Goal: Information Seeking & Learning: Find specific fact

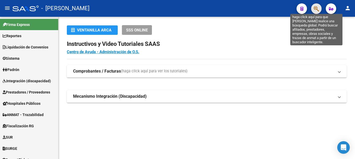
click at [316, 10] on icon "button" at bounding box center [316, 9] width 5 height 6
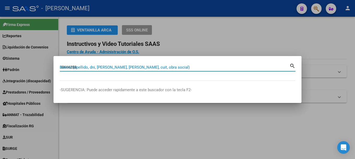
type input "38666288"
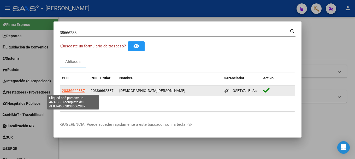
click at [66, 92] on span "20386662887" at bounding box center [73, 90] width 23 height 4
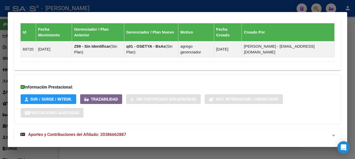
scroll to position [356, 0]
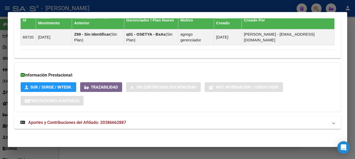
click at [83, 123] on span "Aportes y Contribuciones del Afiliado: 20386662887" at bounding box center [77, 122] width 98 height 5
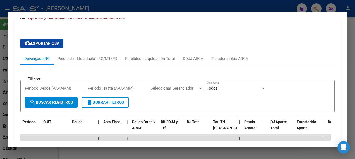
scroll to position [461, 0]
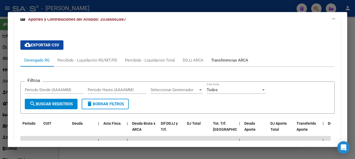
click at [238, 60] on div "Transferencias ARCA" at bounding box center [229, 60] width 37 height 6
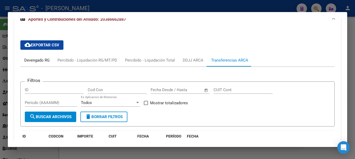
click at [31, 58] on div "Devengado RG" at bounding box center [36, 60] width 25 height 6
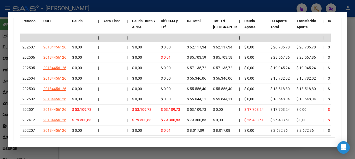
scroll to position [552, 0]
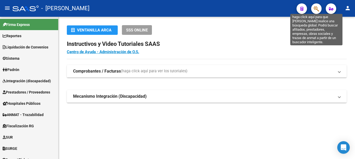
click at [316, 9] on icon "button" at bounding box center [316, 9] width 5 height 6
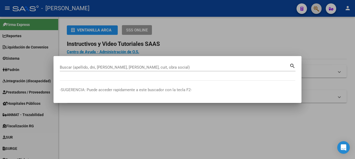
paste input "38928461"
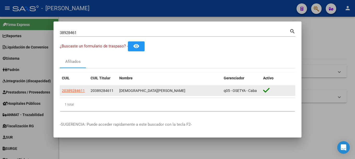
click at [75, 88] on app-link-go-to "20389284611" at bounding box center [73, 91] width 23 height 6
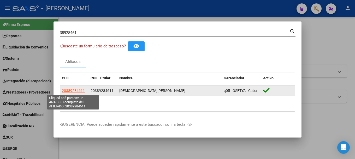
click at [74, 88] on span "20389284611" at bounding box center [73, 90] width 23 height 4
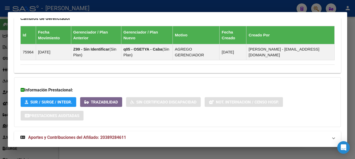
scroll to position [332, 0]
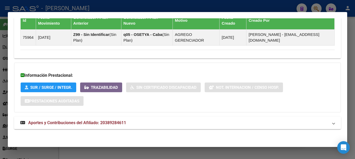
click at [137, 122] on mat-panel-title "Aportes y Contribuciones del Afiliado: 20389284611" at bounding box center [174, 122] width 308 height 6
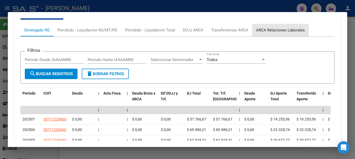
click at [300, 29] on div "ARCA Relaciones Laborales" at bounding box center [280, 30] width 49 height 6
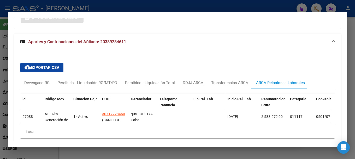
scroll to position [439, 0]
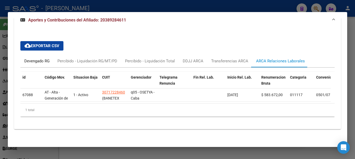
click at [41, 58] on div "Devengado RG" at bounding box center [36, 61] width 25 height 6
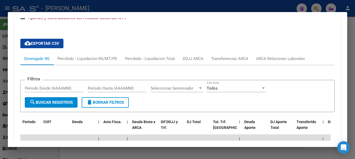
scroll to position [492, 0]
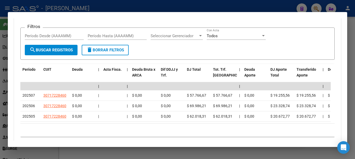
click at [119, 1] on div at bounding box center [177, 79] width 355 height 159
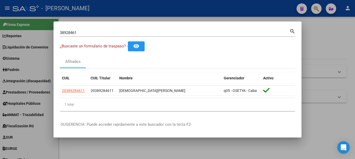
click at [84, 33] on input "38928461" at bounding box center [175, 32] width 230 height 5
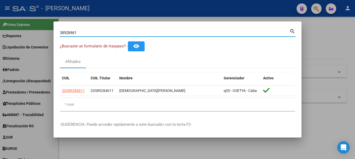
click at [84, 33] on input "38928461" at bounding box center [175, 32] width 230 height 5
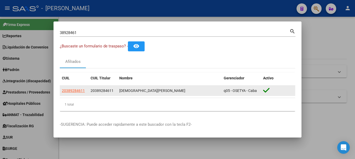
drag, startPoint x: 136, startPoint y: 90, endPoint x: 183, endPoint y: 90, distance: 46.8
click at [183, 90] on div "IGLESIAS JULIAN EZEQUIEL" at bounding box center [169, 91] width 100 height 6
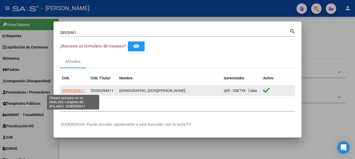
click at [70, 91] on span "20389284611" at bounding box center [73, 90] width 23 height 4
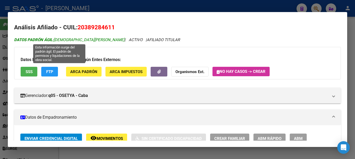
drag, startPoint x: 72, startPoint y: 39, endPoint x: 102, endPoint y: 39, distance: 30.3
click at [103, 39] on span "DATOS PADRÓN ÁGIL: IGLESIAS JULIAN EZEQUIEL" at bounding box center [69, 39] width 111 height 5
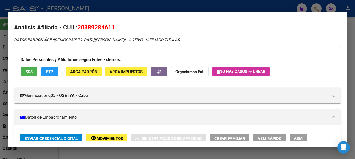
copy span "JULIAN EZEQUIEL"
click at [161, 5] on div at bounding box center [177, 79] width 355 height 159
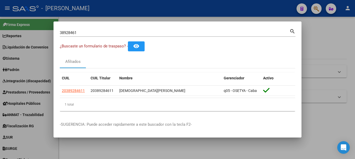
click at [101, 34] on input "38928461" at bounding box center [175, 32] width 230 height 5
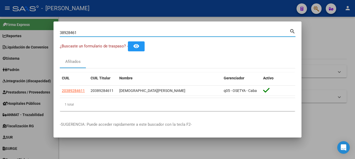
click at [101, 34] on input "38928461" at bounding box center [175, 32] width 230 height 5
paste input "26900584"
type input "26900584"
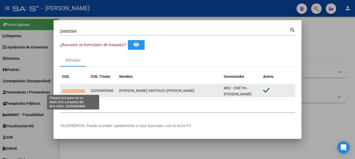
click at [78, 90] on span "20269005840" at bounding box center [73, 90] width 23 height 4
type textarea "20269005840"
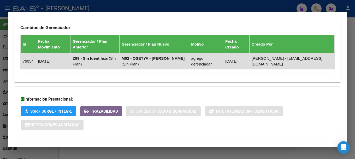
scroll to position [338, 0]
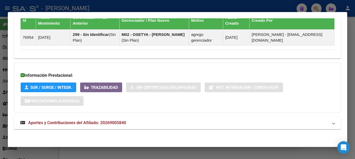
click at [121, 123] on span "Aportes y Contribuciones del Afiliado: 20269005840" at bounding box center [77, 122] width 98 height 5
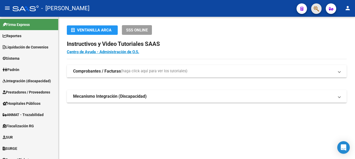
click at [320, 10] on button "button" at bounding box center [317, 8] width 10 height 10
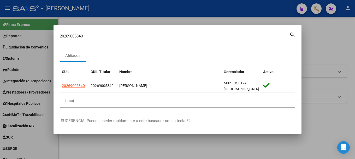
click at [177, 38] on input "20269005840" at bounding box center [175, 36] width 230 height 5
paste input "3303123"
type input "33031230"
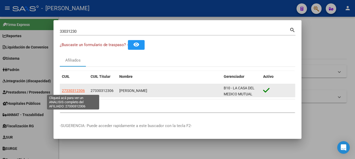
click at [75, 91] on span "27330312306" at bounding box center [73, 90] width 23 height 4
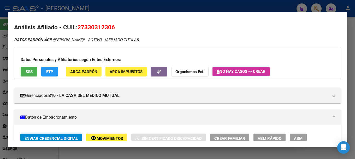
click at [106, 24] on span "27330312306" at bounding box center [96, 27] width 37 height 7
copy span "27330312306"
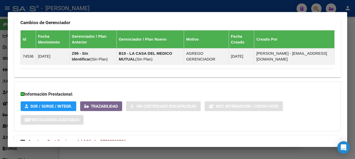
scroll to position [332, 0]
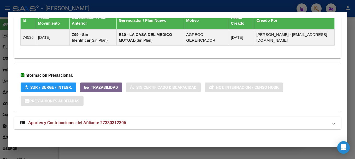
click at [124, 121] on span "Aportes y Contribuciones del Afiliado: 27330312306" at bounding box center [77, 122] width 98 height 5
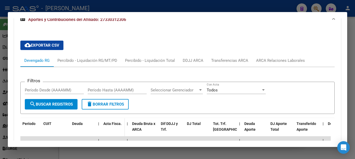
scroll to position [437, 0]
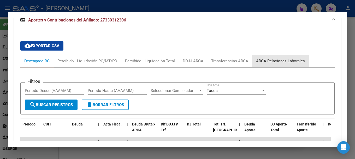
click at [283, 60] on div "ARCA Relaciones Laborales" at bounding box center [280, 61] width 49 height 6
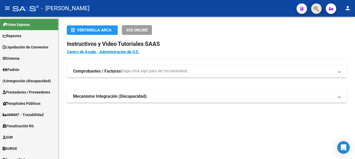
click at [313, 7] on button "button" at bounding box center [317, 8] width 10 height 10
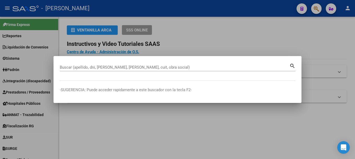
paste input "22202220"
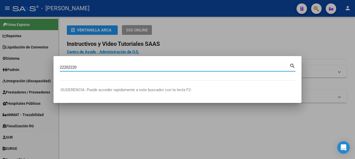
type input "22202220"
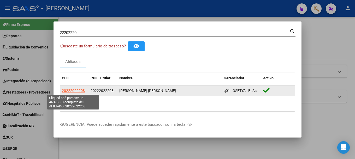
click at [81, 90] on span "20222022208" at bounding box center [73, 90] width 23 height 4
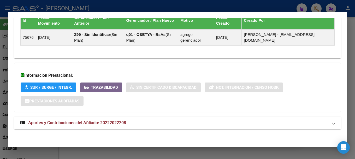
click at [144, 121] on mat-panel-title "Aportes y Contribuciones del Afiliado: 20222022208" at bounding box center [174, 122] width 308 height 6
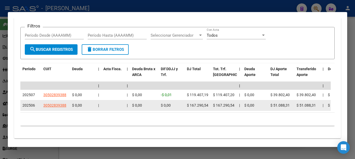
scroll to position [500, 0]
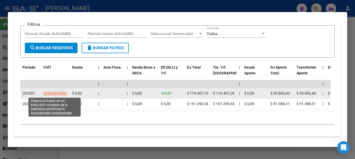
click at [54, 94] on span "30502839388" at bounding box center [54, 93] width 23 height 4
type textarea "30502839388"
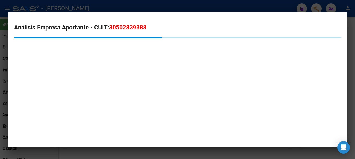
click at [127, 28] on span "30502839388" at bounding box center [127, 27] width 37 height 7
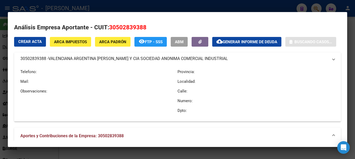
click at [127, 28] on span "30502839388" at bounding box center [127, 27] width 37 height 7
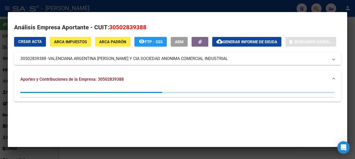
copy span "30502839388"
